Goal: Task Accomplishment & Management: Use online tool/utility

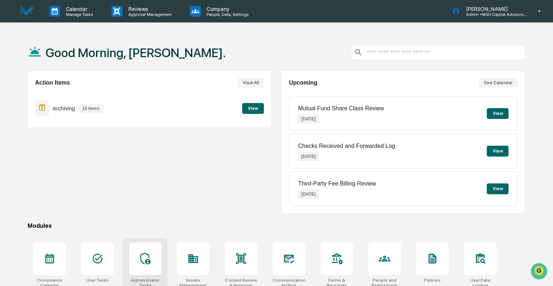
scroll to position [64, 0]
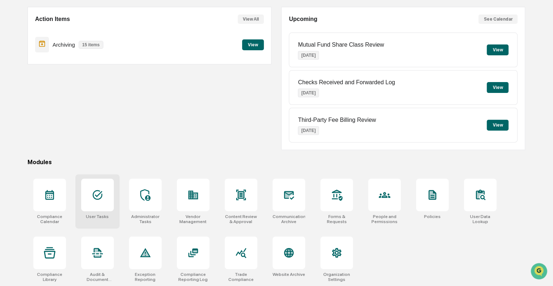
click at [93, 197] on icon at bounding box center [98, 195] width 12 height 12
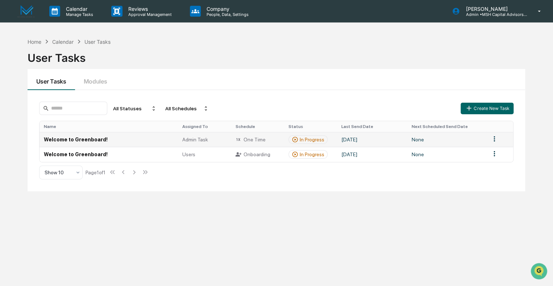
click at [67, 142] on td "Welcome to Greenboard!" at bounding box center [108, 139] width 138 height 15
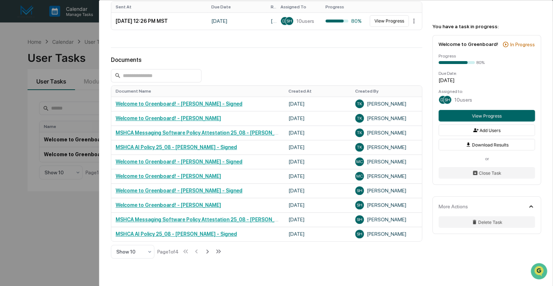
scroll to position [145, 0]
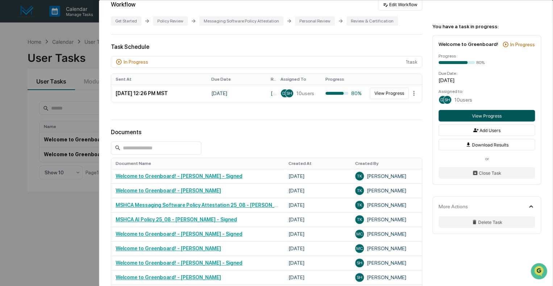
click at [486, 117] on button "View Progress" at bounding box center [486, 116] width 96 height 12
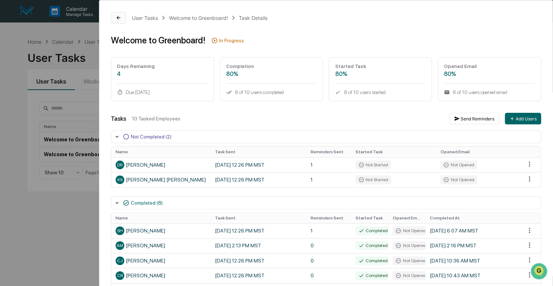
click at [114, 18] on button at bounding box center [118, 18] width 15 height 12
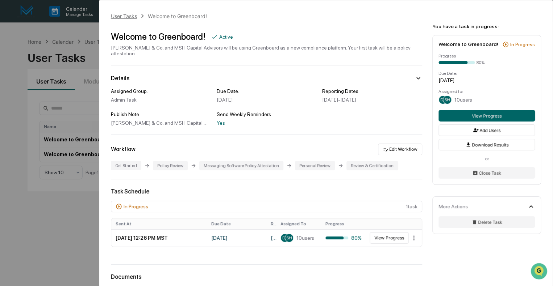
click at [122, 16] on div "User Tasks" at bounding box center [124, 16] width 26 height 6
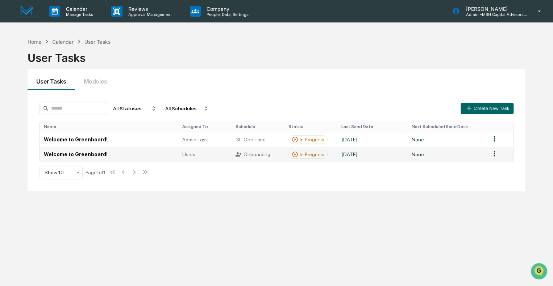
click at [192, 155] on span "Users" at bounding box center [188, 155] width 13 height 6
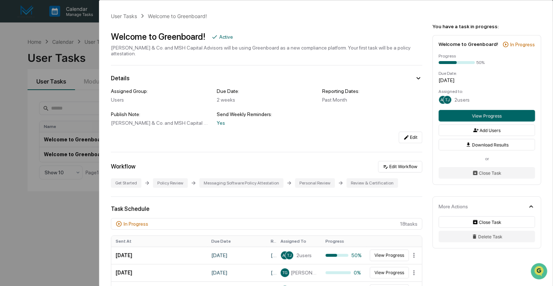
click at [32, 12] on div "User Tasks Welcome to Greenboard! Welcome to Greenboard! Active [PERSON_NAME] &…" at bounding box center [276, 143] width 553 height 286
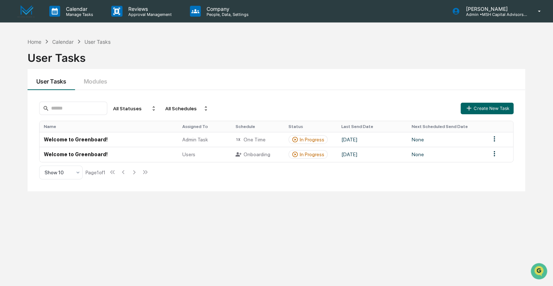
click at [24, 12] on img at bounding box center [25, 11] width 17 height 13
